Goal: Navigation & Orientation: Find specific page/section

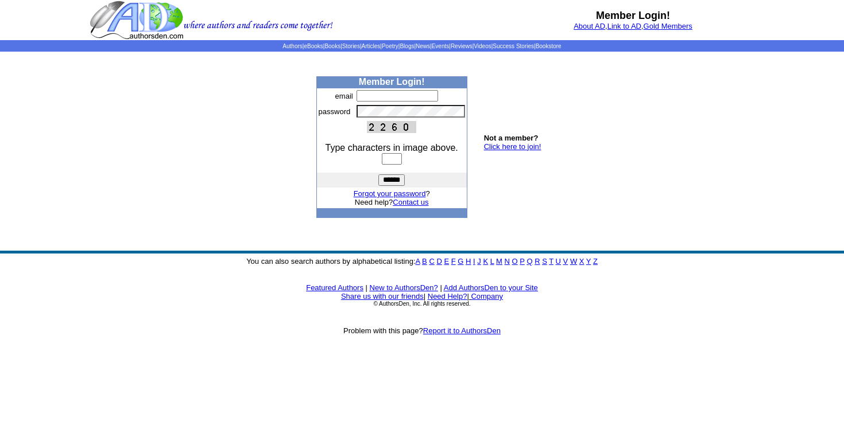
click at [582, 111] on body "Member Login! About AD , Link to AD , Gold Members Authors | eBooks | Books | S…" at bounding box center [422, 214] width 844 height 429
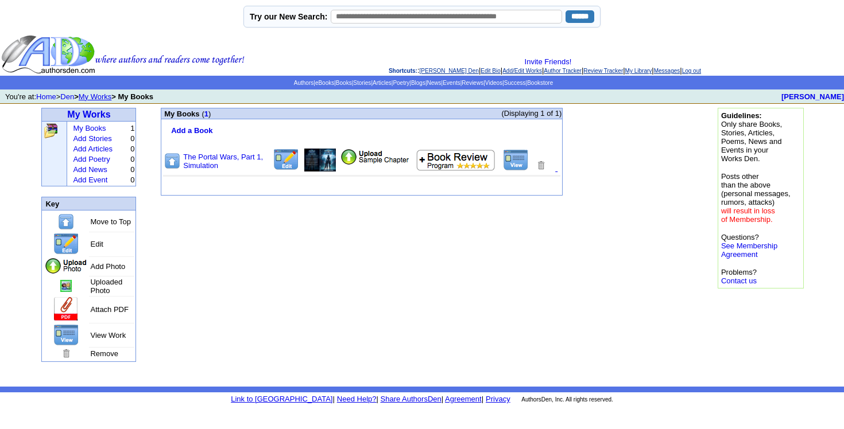
click at [315, 170] on img at bounding box center [320, 160] width 32 height 23
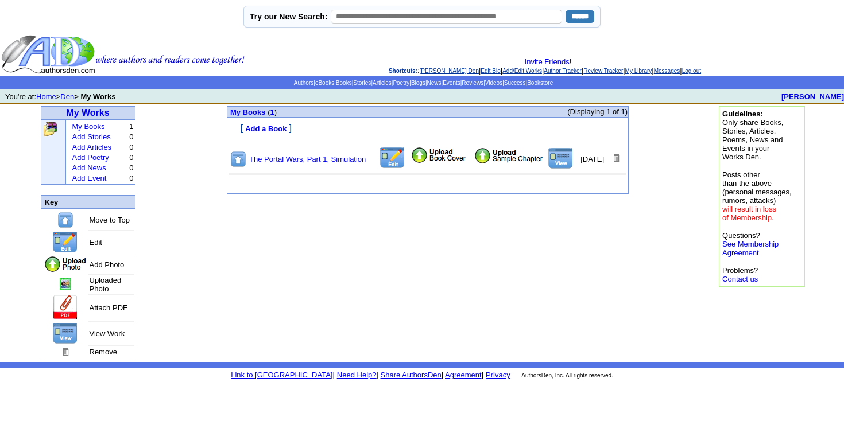
click at [74, 96] on link "Den" at bounding box center [67, 96] width 14 height 9
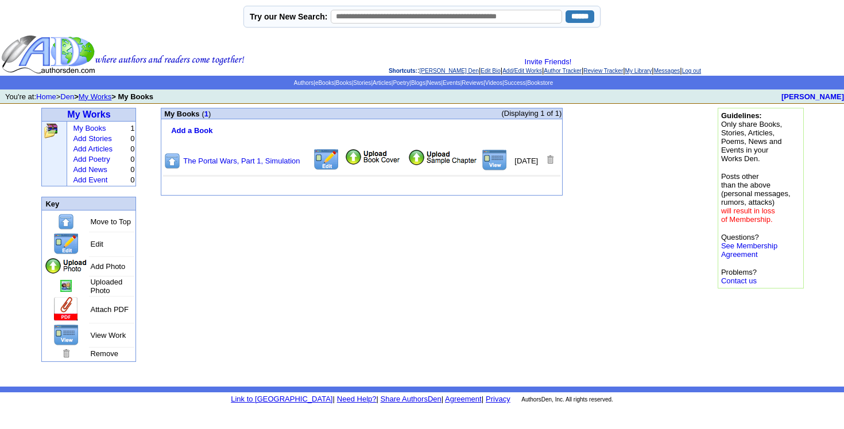
click at [358, 165] on img at bounding box center [372, 157] width 57 height 17
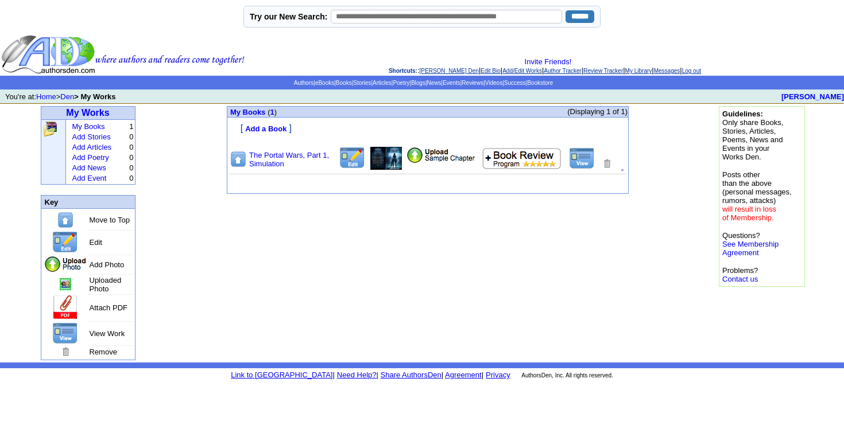
click at [588, 168] on img at bounding box center [582, 159] width 26 height 22
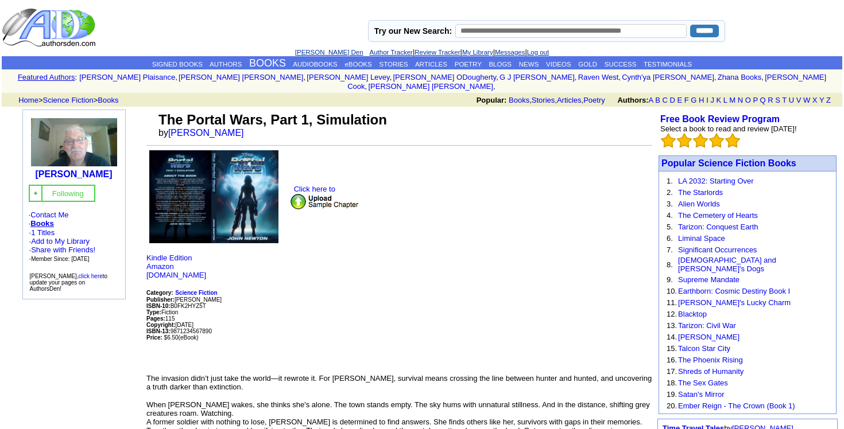
click at [458, 206] on td "Click here to Kindle Edition Amazon [DOMAIN_NAME] Category: Science Fiction Pub…" at bounding box center [399, 420] width 506 height 540
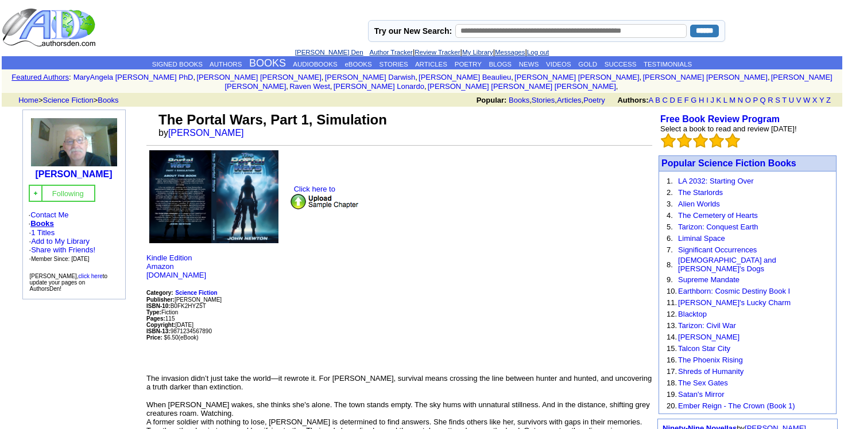
click at [491, 235] on td "Click here to Kindle Edition Amazon Amazon.co.uk Category: Science Fiction Publ…" at bounding box center [399, 420] width 506 height 540
click at [478, 65] on link "POETRY" at bounding box center [468, 64] width 27 height 7
